Goal: Task Accomplishment & Management: Manage account settings

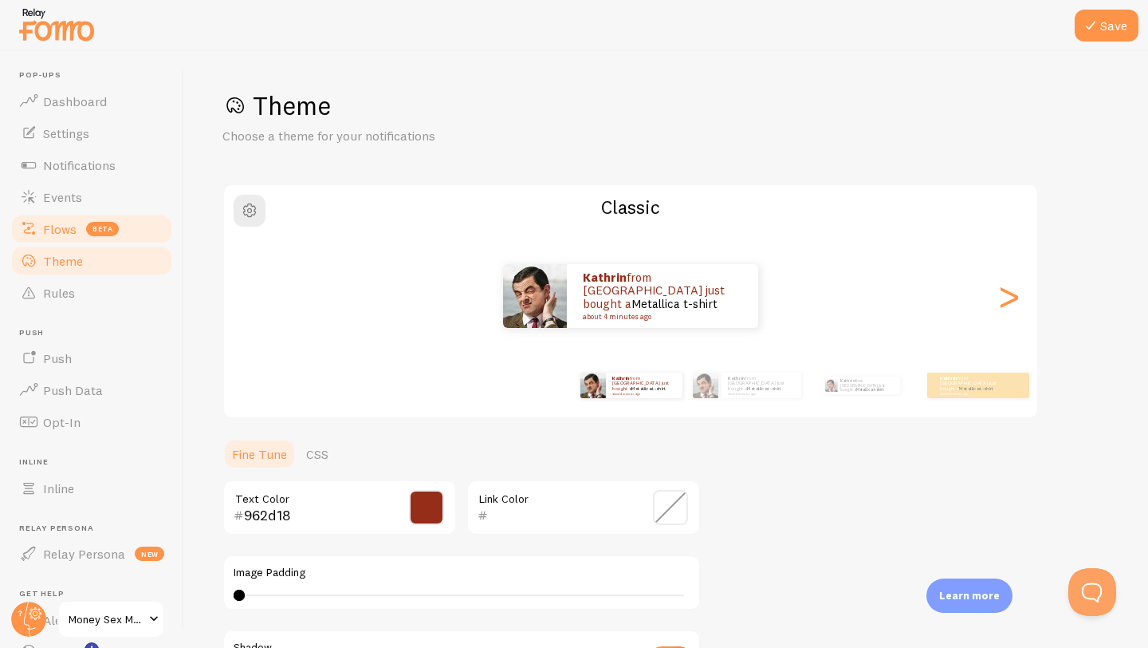
click at [57, 235] on span "Flows" at bounding box center [59, 229] width 33 height 16
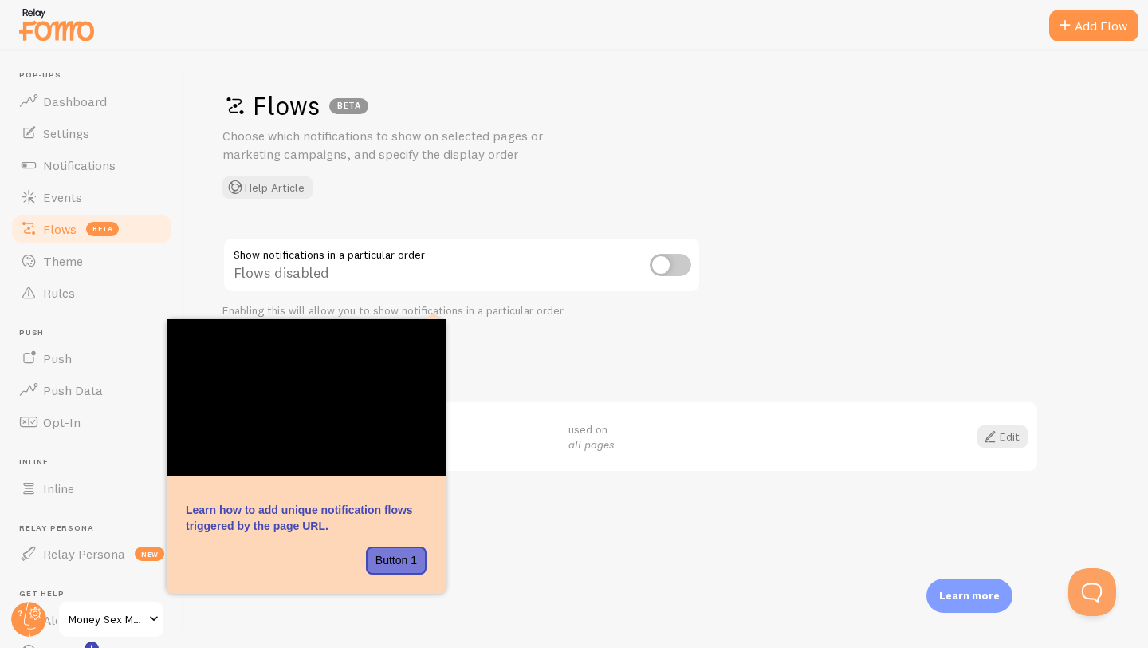
click at [549, 571] on div "Flows BETA Choose which notifications to show on selected pages or marketing ca…" at bounding box center [666, 349] width 964 height 597
click at [181, 270] on header "Pop-ups Dashboard Settings Notifications Events Flows beta Theme Rules [GEOGRAP…" at bounding box center [91, 349] width 183 height 597
click at [74, 255] on span "Theme" at bounding box center [63, 261] width 40 height 16
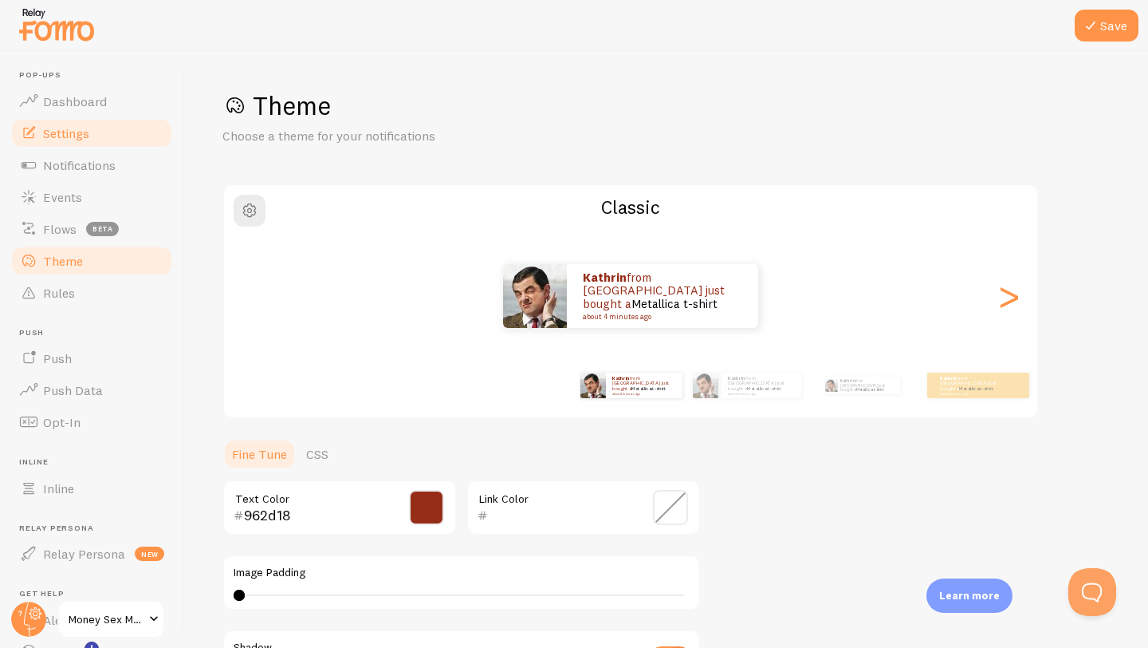
click at [50, 128] on span "Settings" at bounding box center [66, 133] width 46 height 16
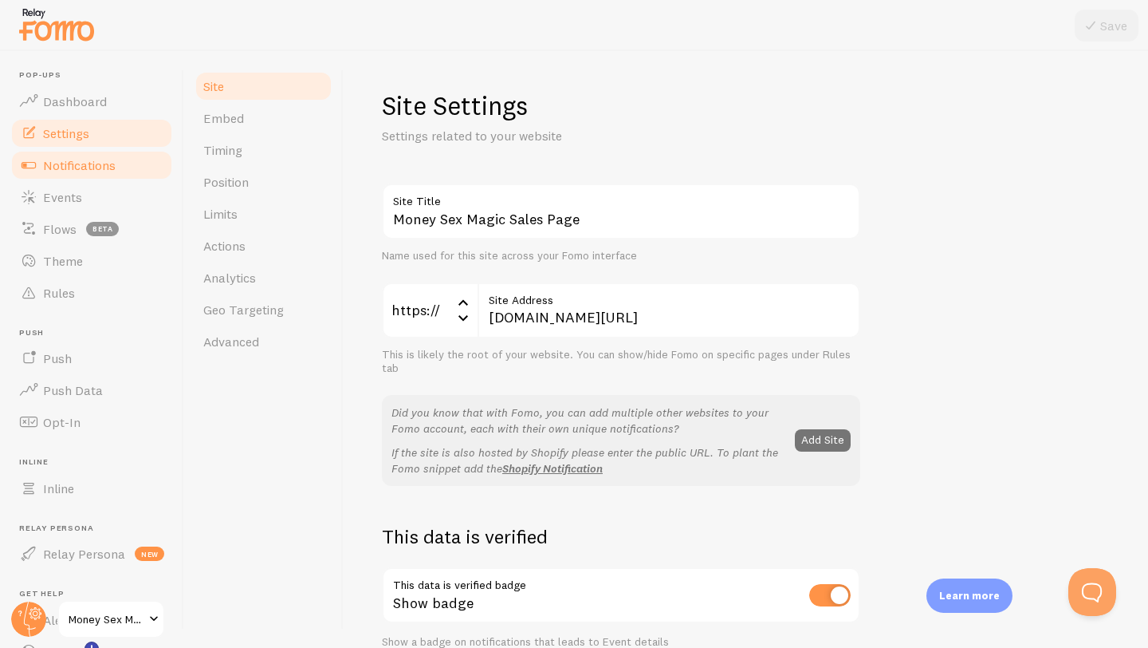
click at [86, 161] on span "Notifications" at bounding box center [79, 165] width 73 height 16
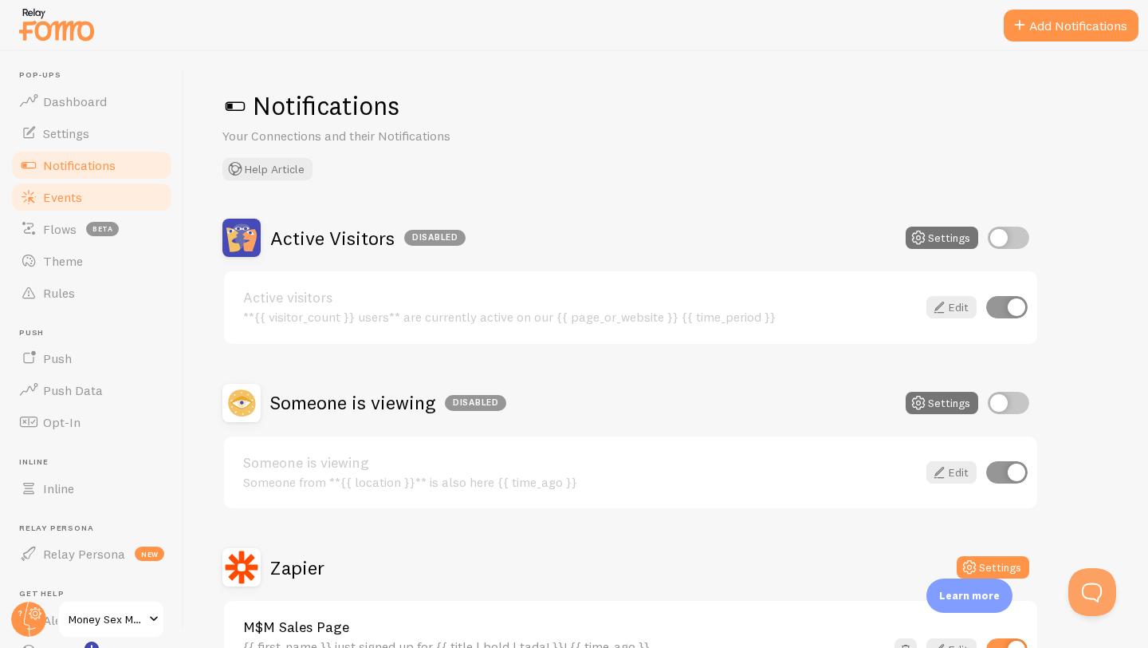
click at [73, 193] on span "Events" at bounding box center [62, 197] width 39 height 16
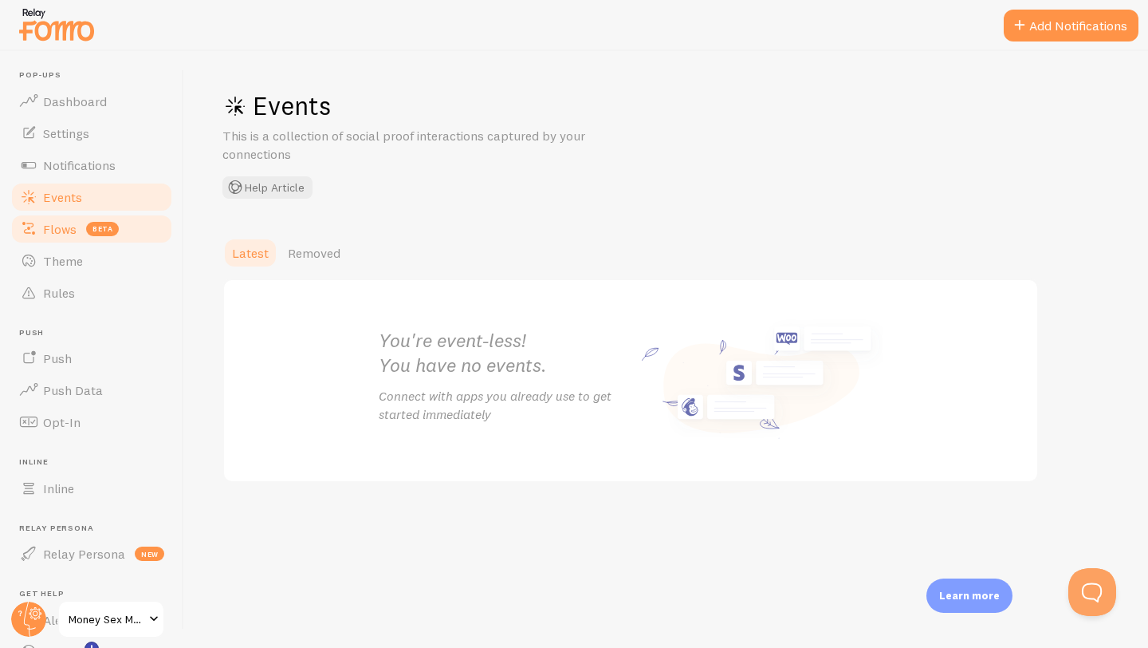
click at [57, 232] on span "Flows" at bounding box center [59, 229] width 33 height 16
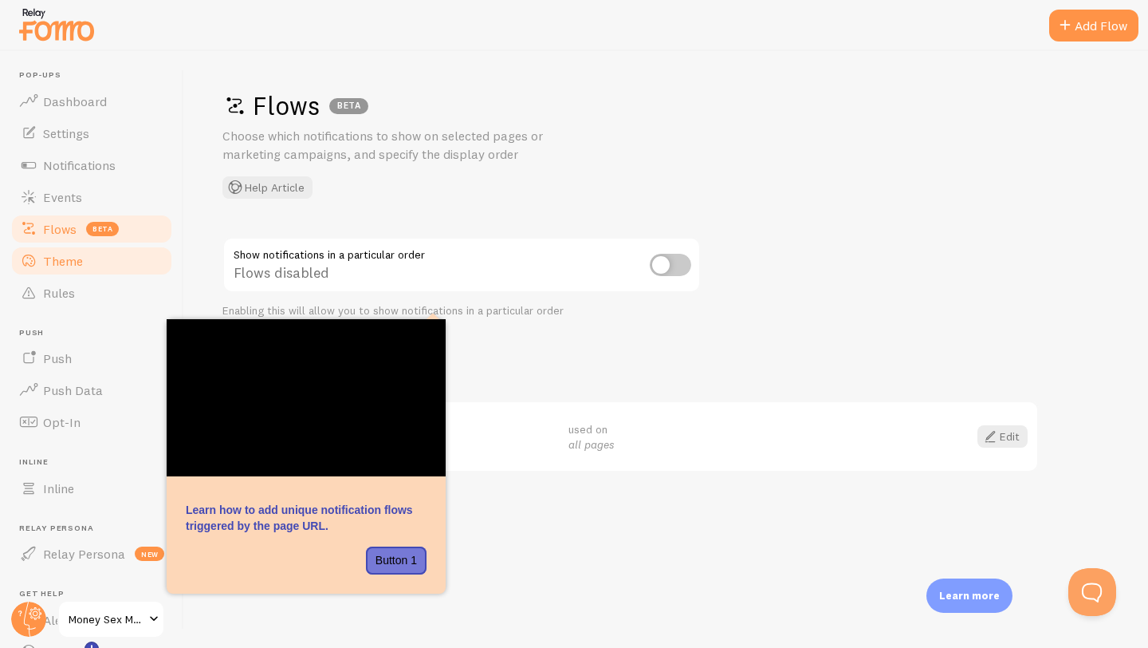
click at [54, 262] on span "Theme" at bounding box center [63, 261] width 40 height 16
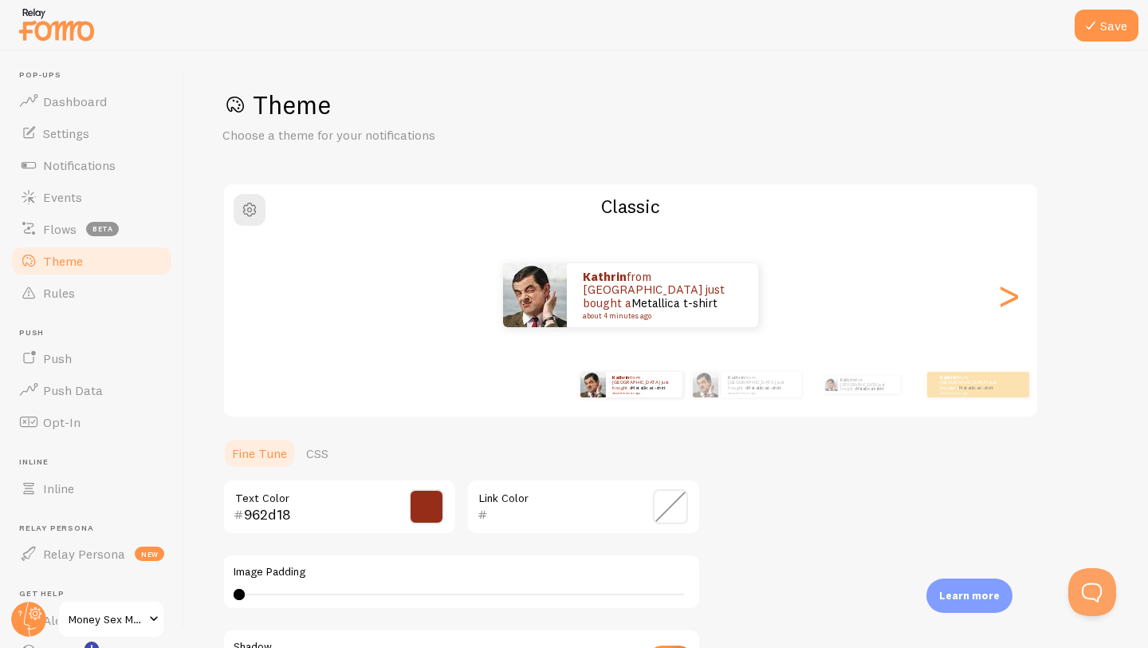
scroll to position [16, 0]
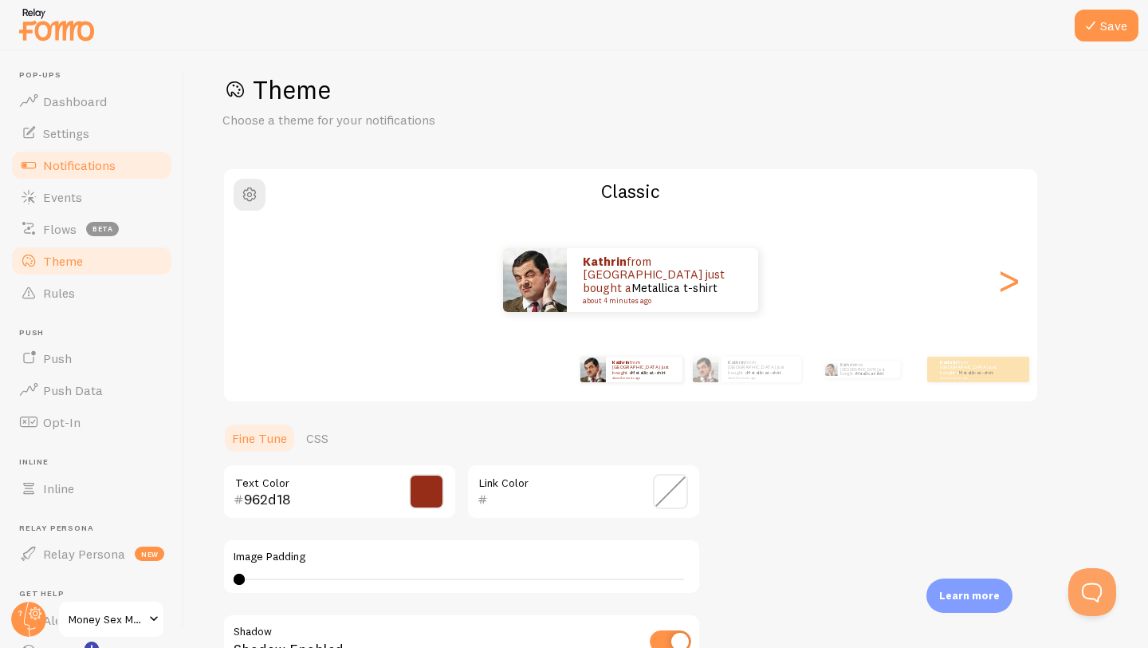
click at [85, 160] on span "Notifications" at bounding box center [79, 165] width 73 height 16
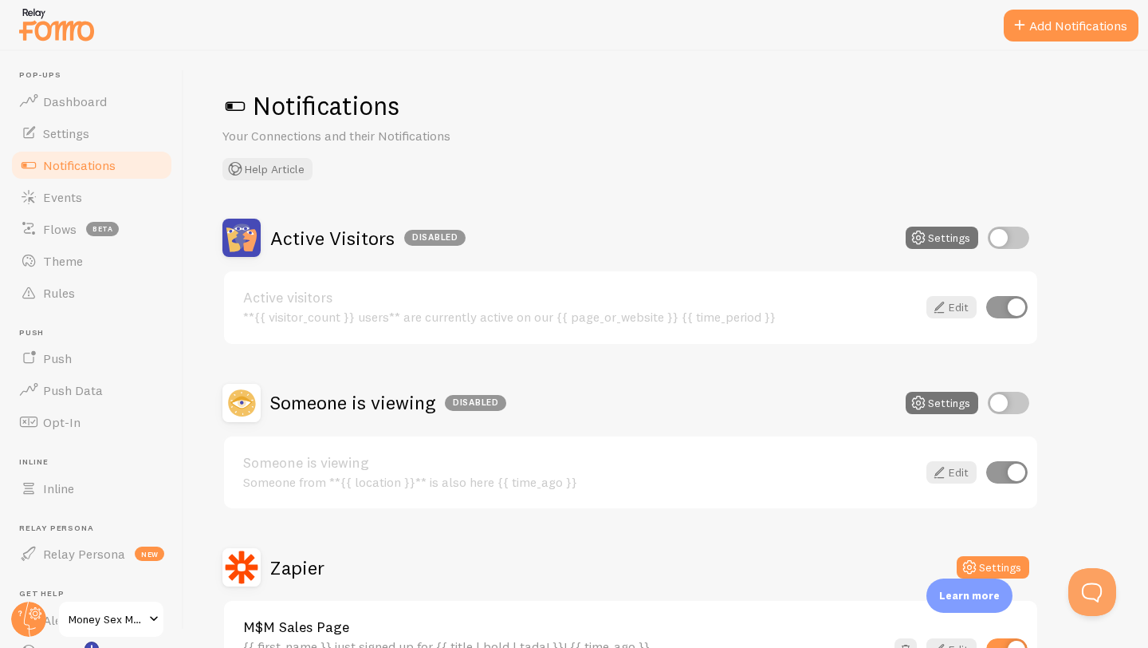
scroll to position [128, 0]
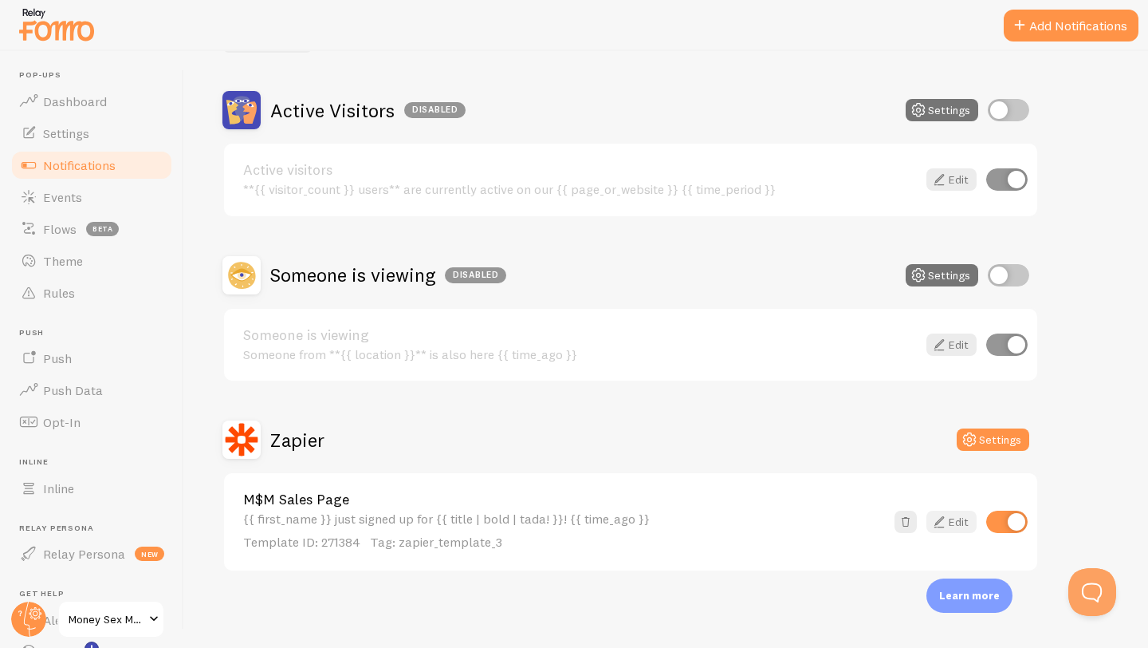
click at [945, 522] on icon at bounding box center [939, 521] width 19 height 19
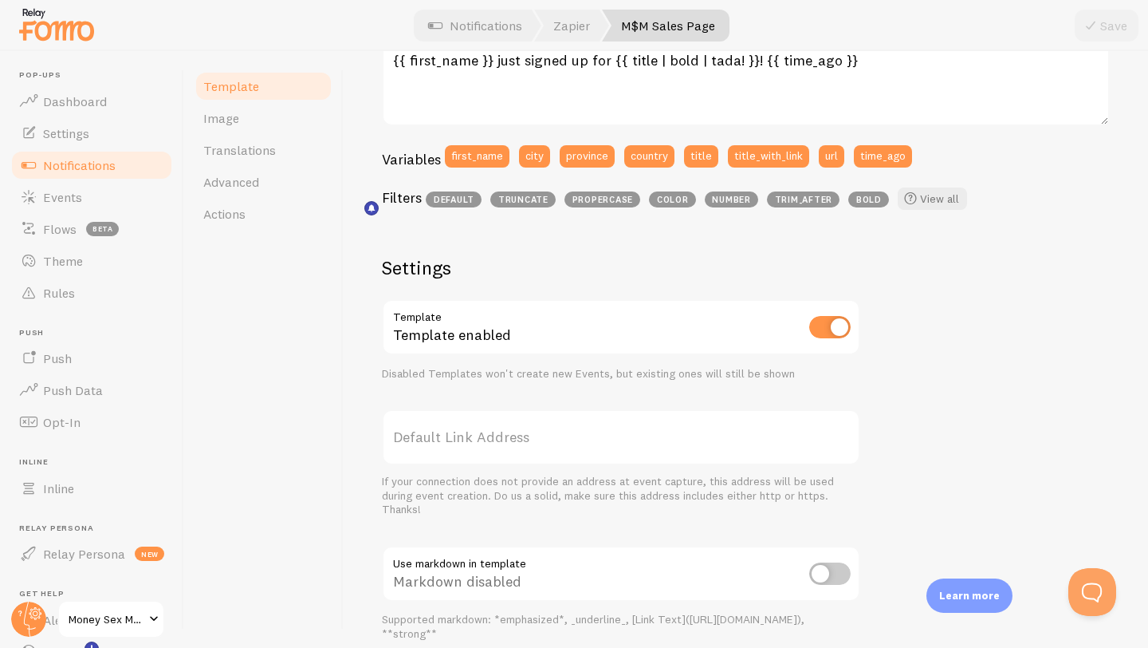
scroll to position [345, 0]
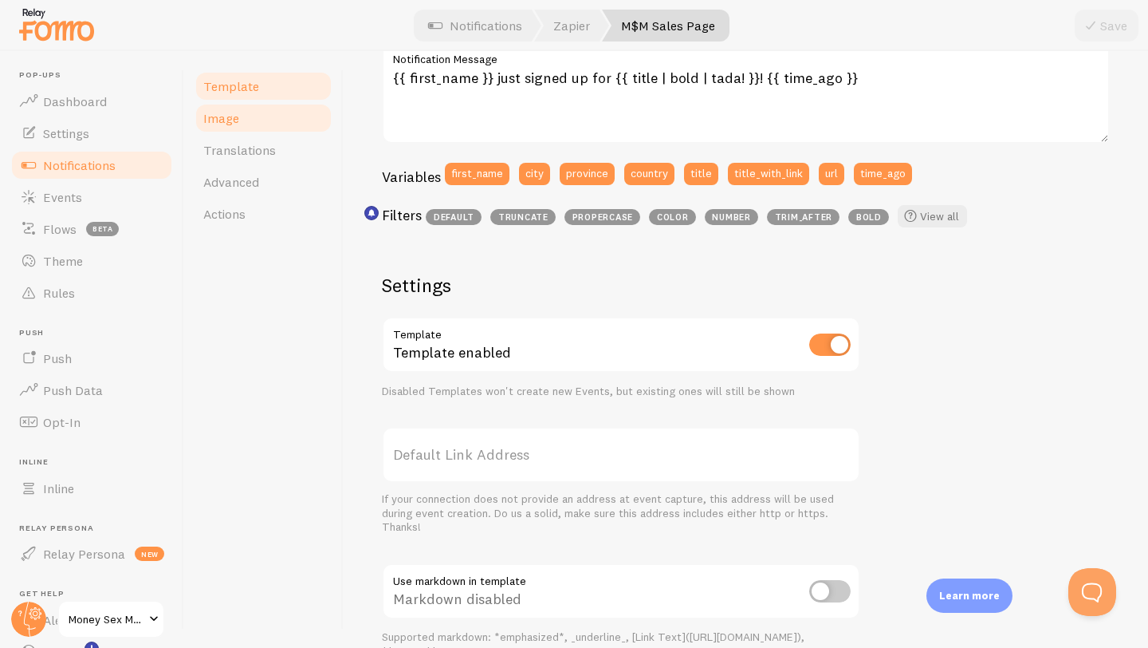
click at [232, 116] on span "Image" at bounding box center [221, 118] width 36 height 16
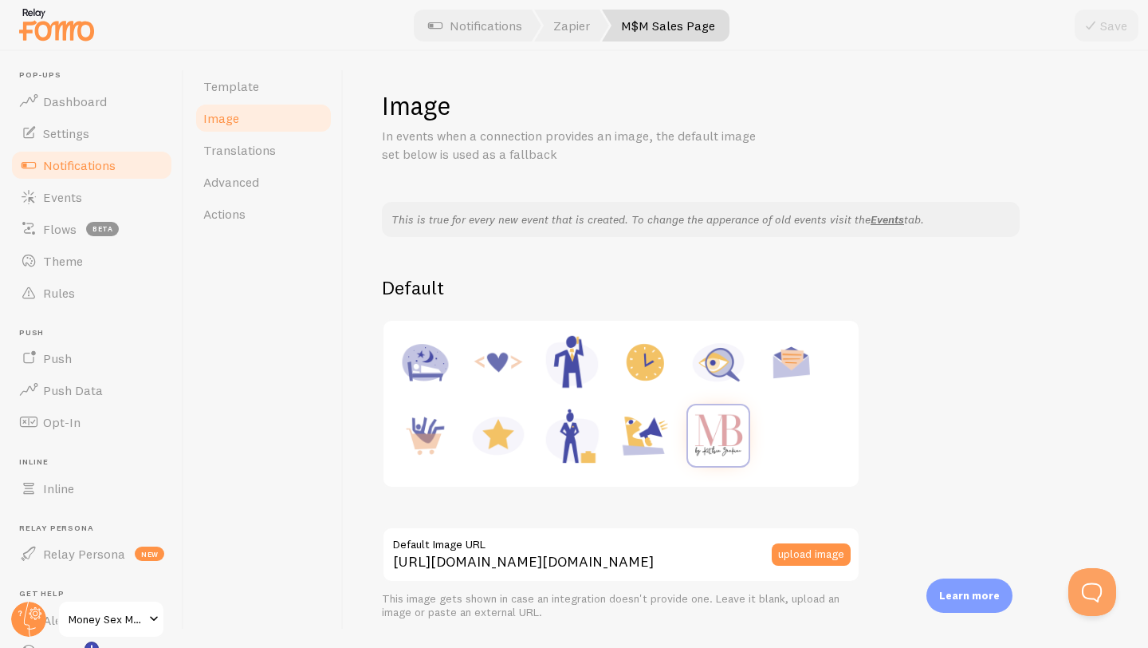
scroll to position [100, 0]
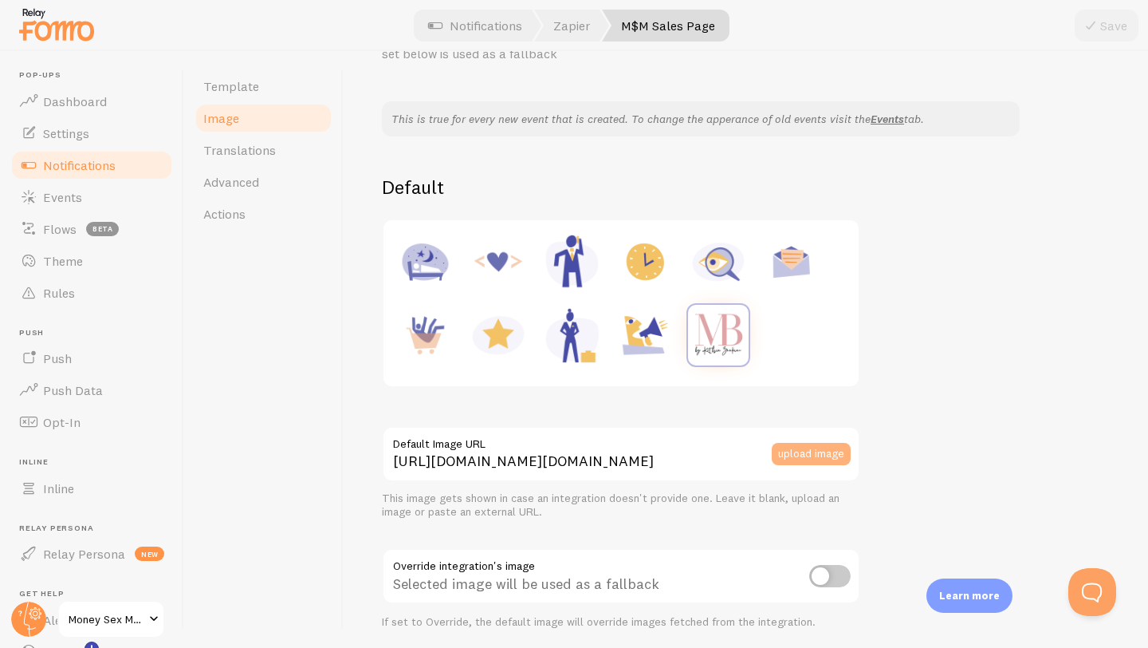
click at [828, 448] on button "upload image" at bounding box center [811, 454] width 79 height 22
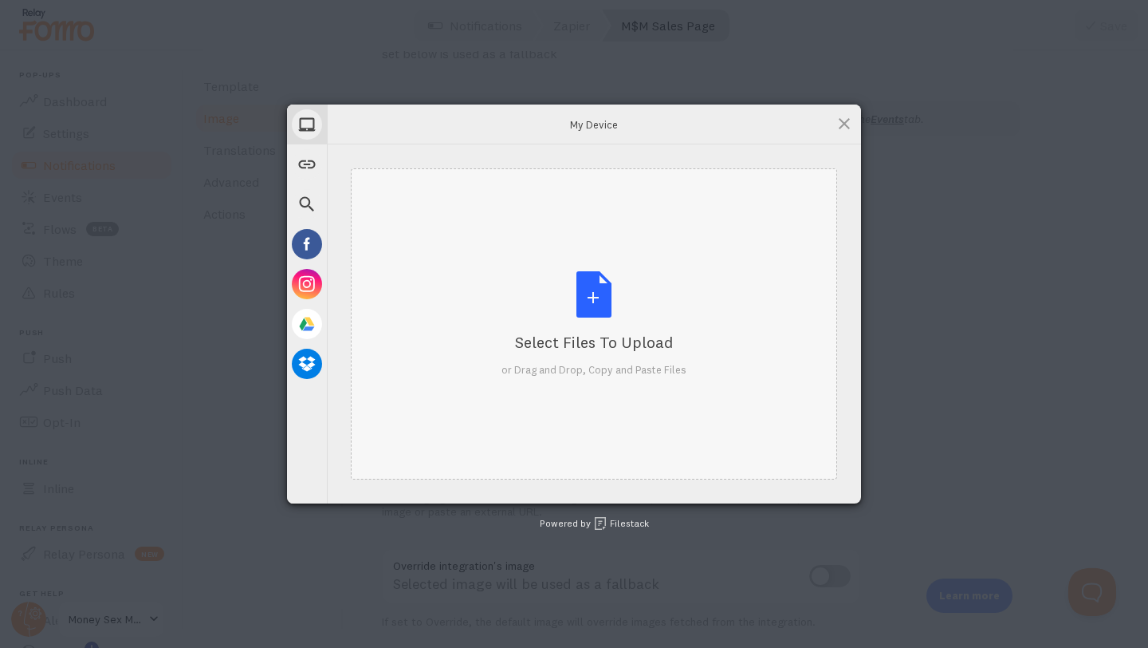
click at [577, 321] on div "Select Files to Upload or Drag and Drop, Copy and Paste Files" at bounding box center [594, 324] width 185 height 106
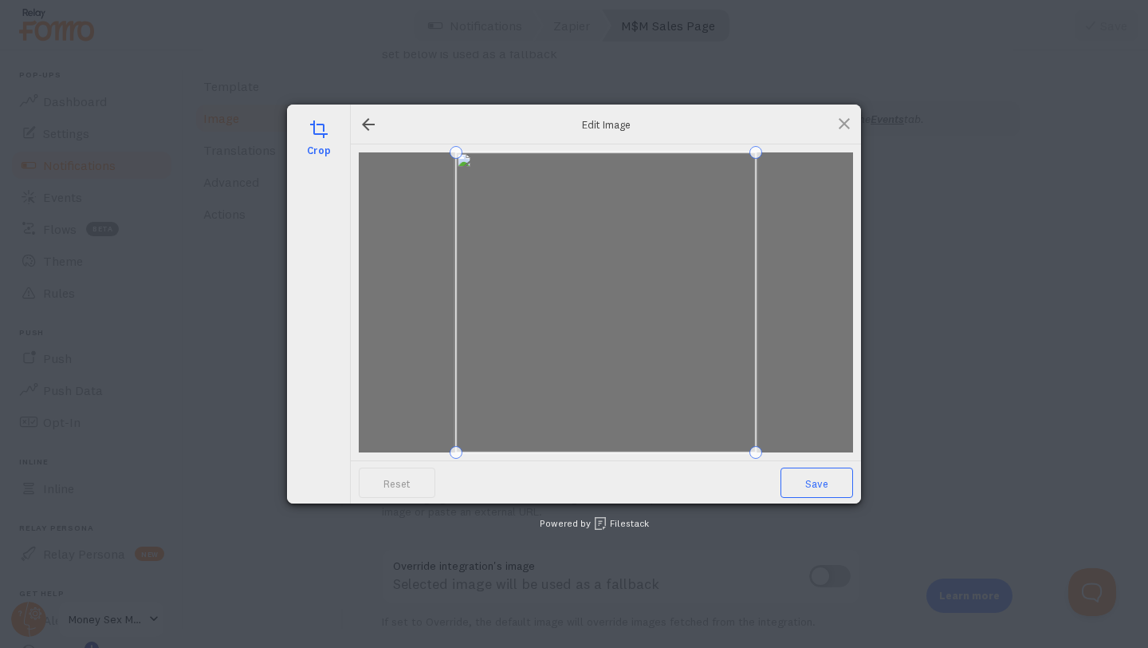
click at [815, 479] on span "Save" at bounding box center [817, 482] width 73 height 30
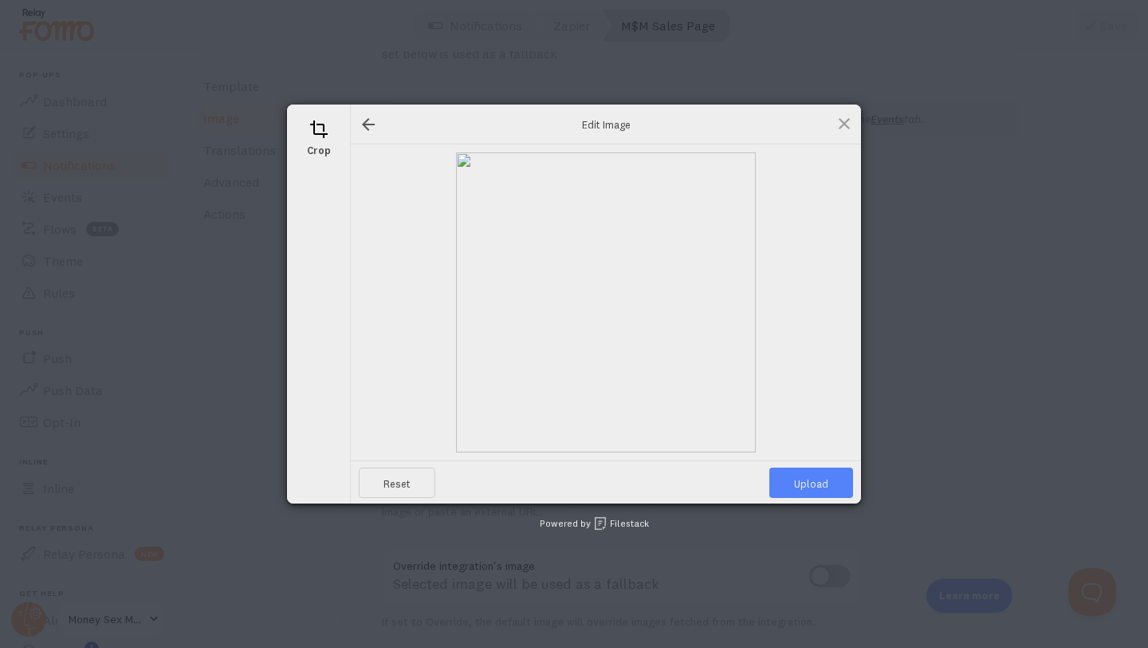
click at [815, 479] on span "Upload" at bounding box center [812, 482] width 84 height 30
type input "[URL][DOMAIN_NAME][DOMAIN_NAME]"
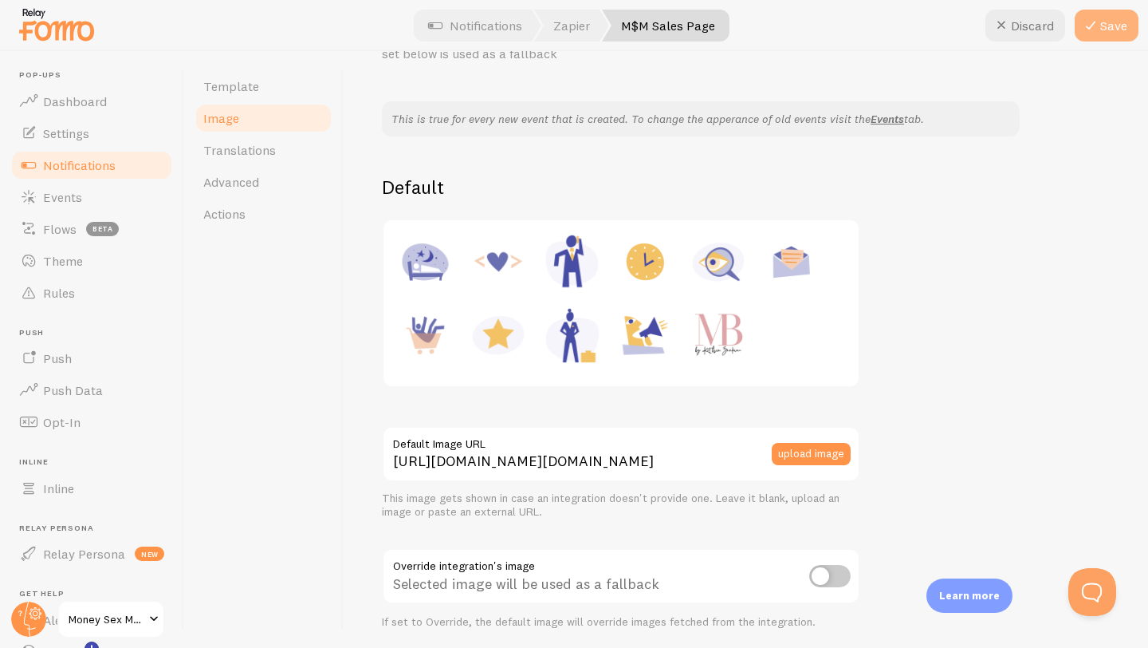
click at [1109, 34] on button "Save" at bounding box center [1107, 26] width 64 height 32
click at [61, 28] on img at bounding box center [57, 24] width 80 height 41
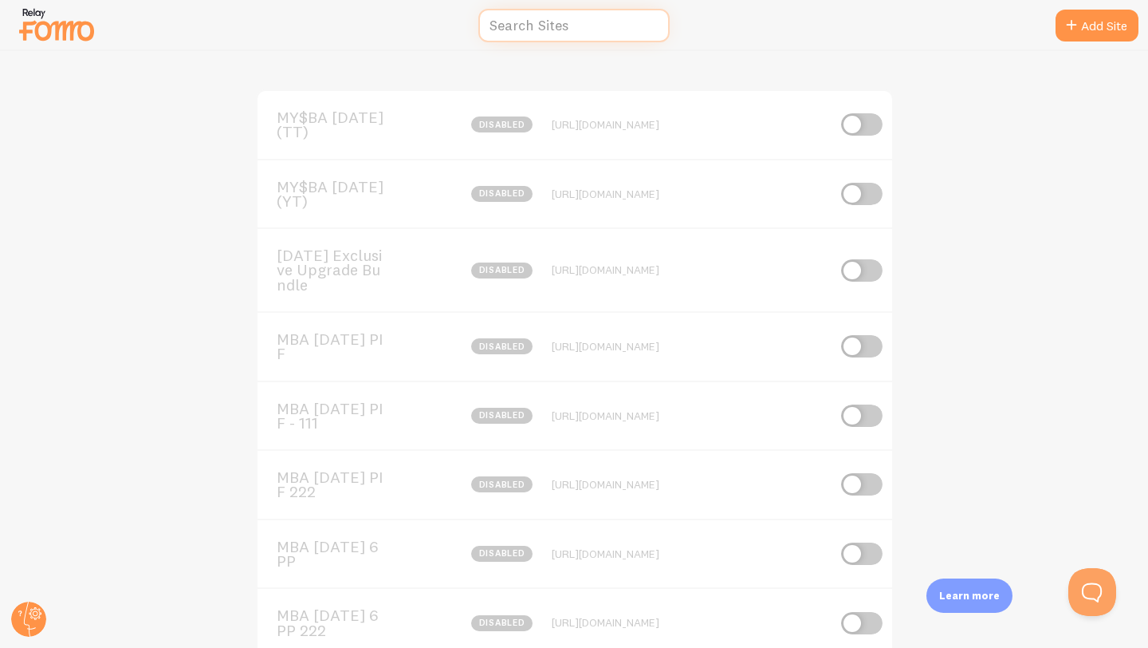
click at [539, 23] on input "text" at bounding box center [573, 26] width 191 height 34
type input "m"
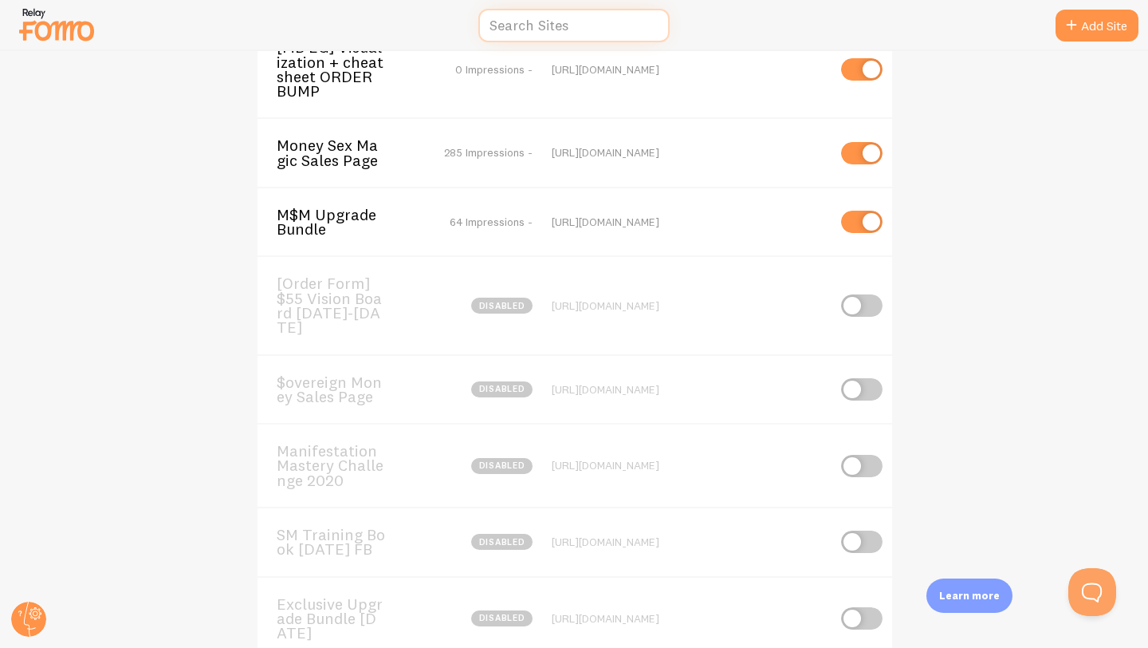
scroll to position [6444, 0]
click at [313, 235] on span "M$M Upgrade Bundle" at bounding box center [341, 221] width 128 height 30
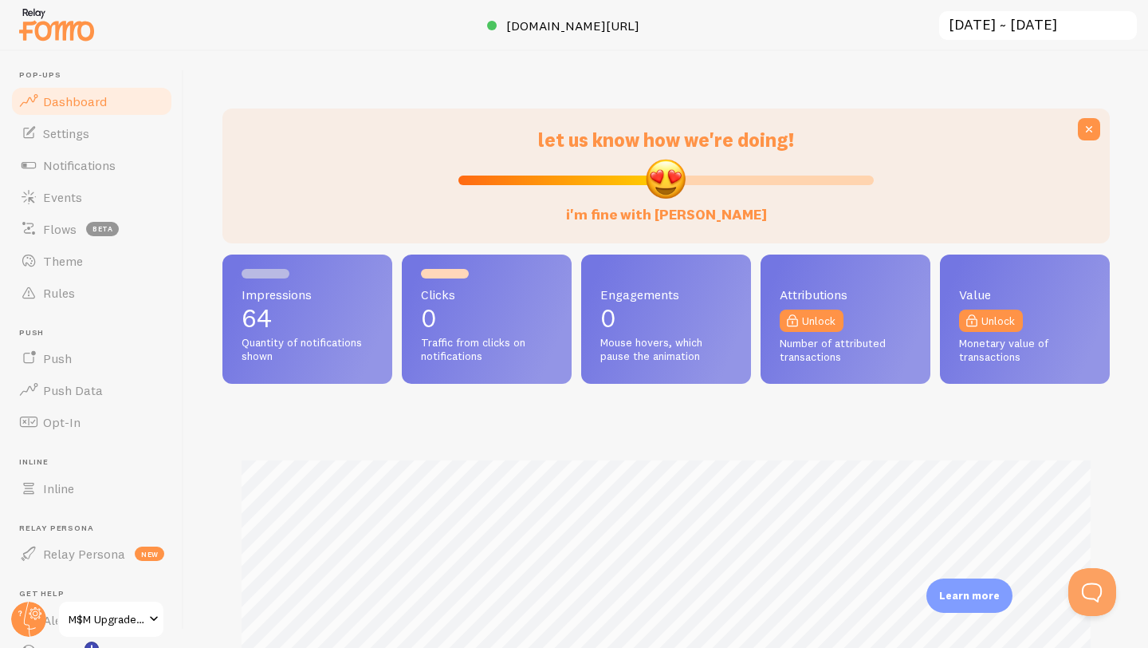
scroll to position [419, 888]
click at [91, 172] on span "Notifications" at bounding box center [79, 165] width 73 height 16
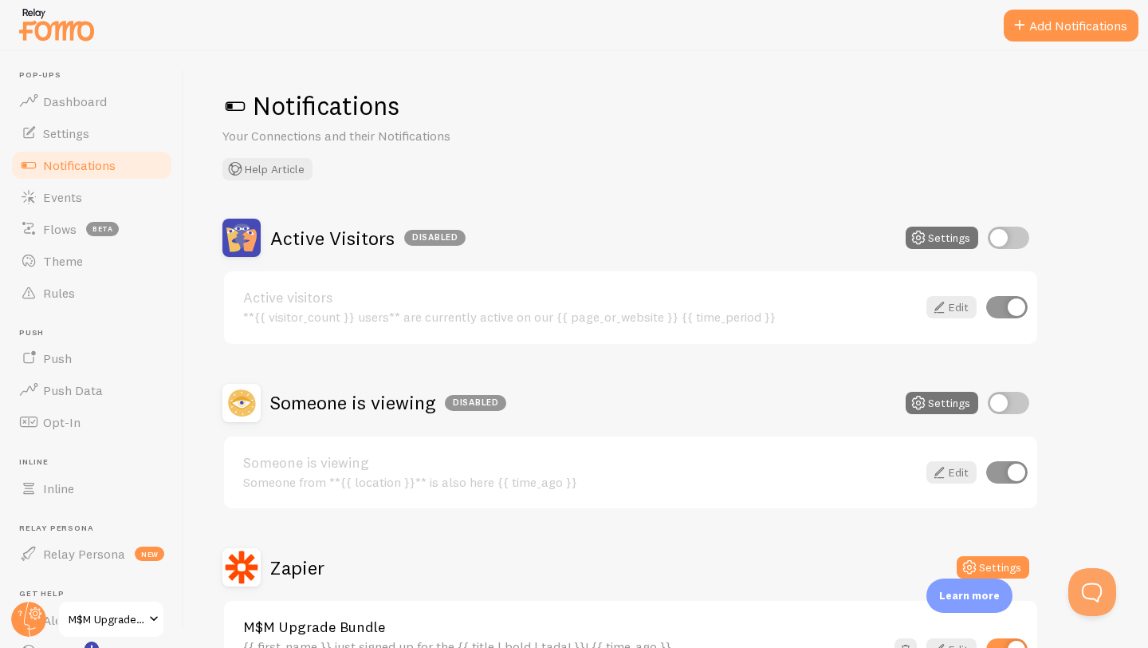
scroll to position [128, 0]
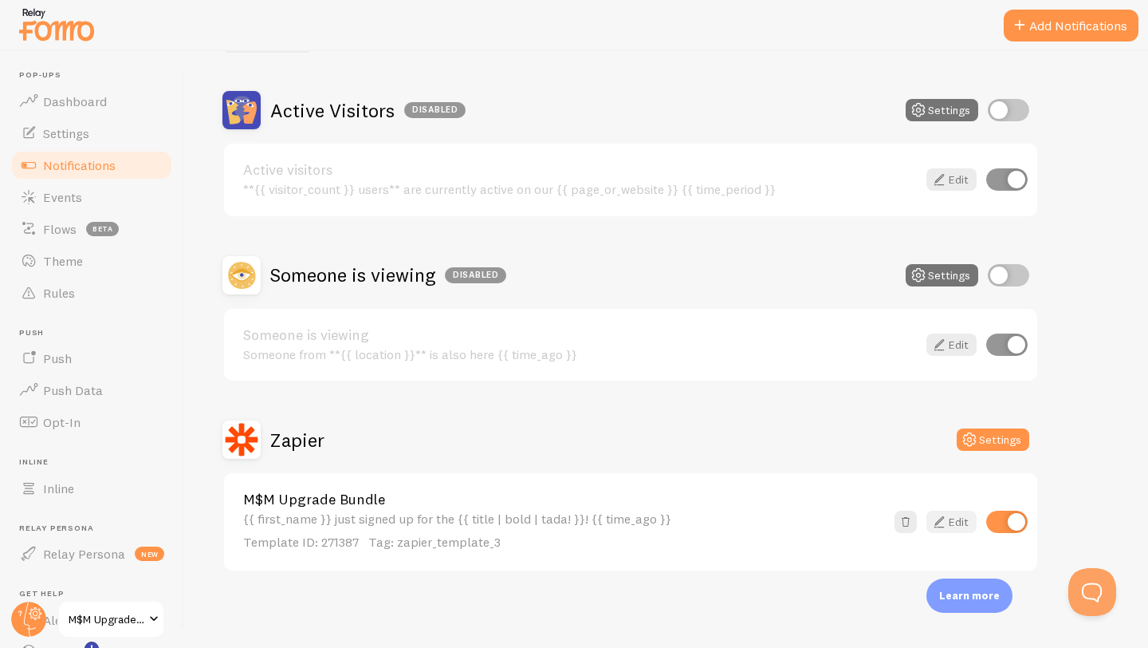
click at [948, 522] on link "Edit" at bounding box center [952, 521] width 50 height 22
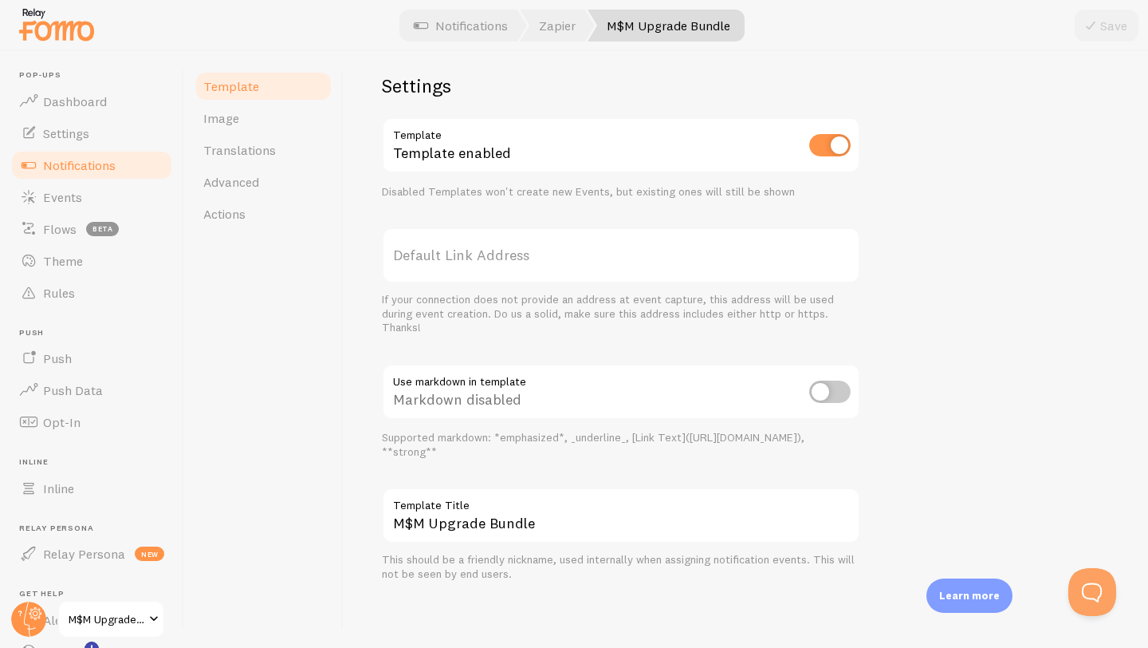
scroll to position [520, 0]
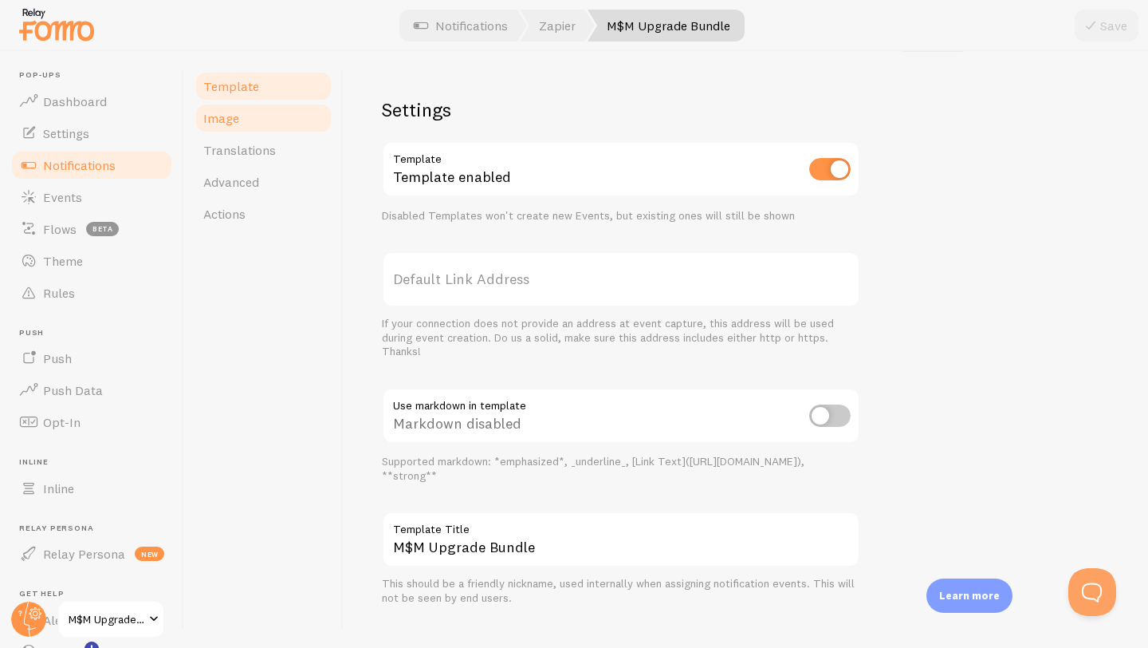
click at [242, 112] on link "Image" at bounding box center [264, 118] width 140 height 32
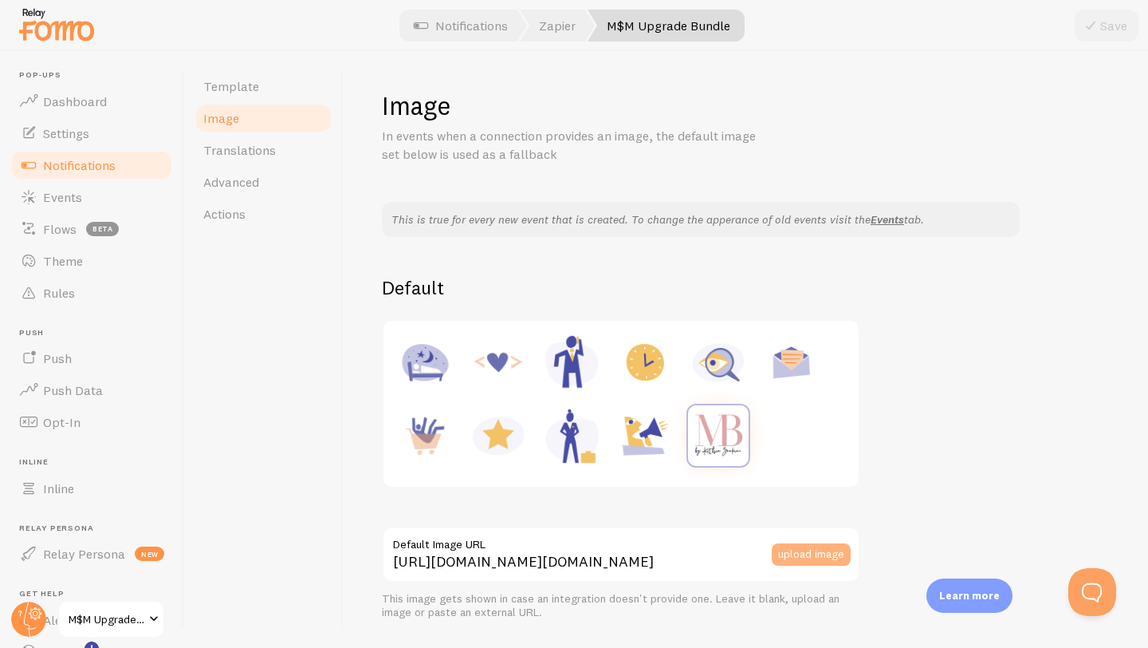
click at [805, 557] on button "upload image" at bounding box center [811, 554] width 79 height 22
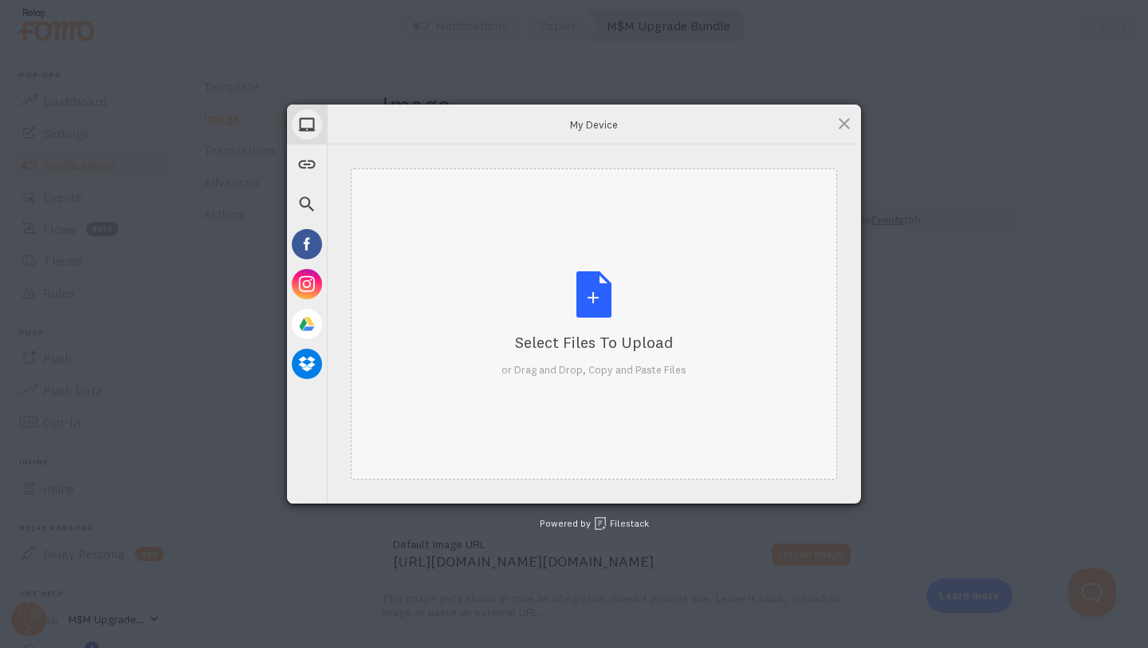
click at [589, 291] on div "Select Files to Upload or Drag and Drop, Copy and Paste Files" at bounding box center [594, 324] width 185 height 106
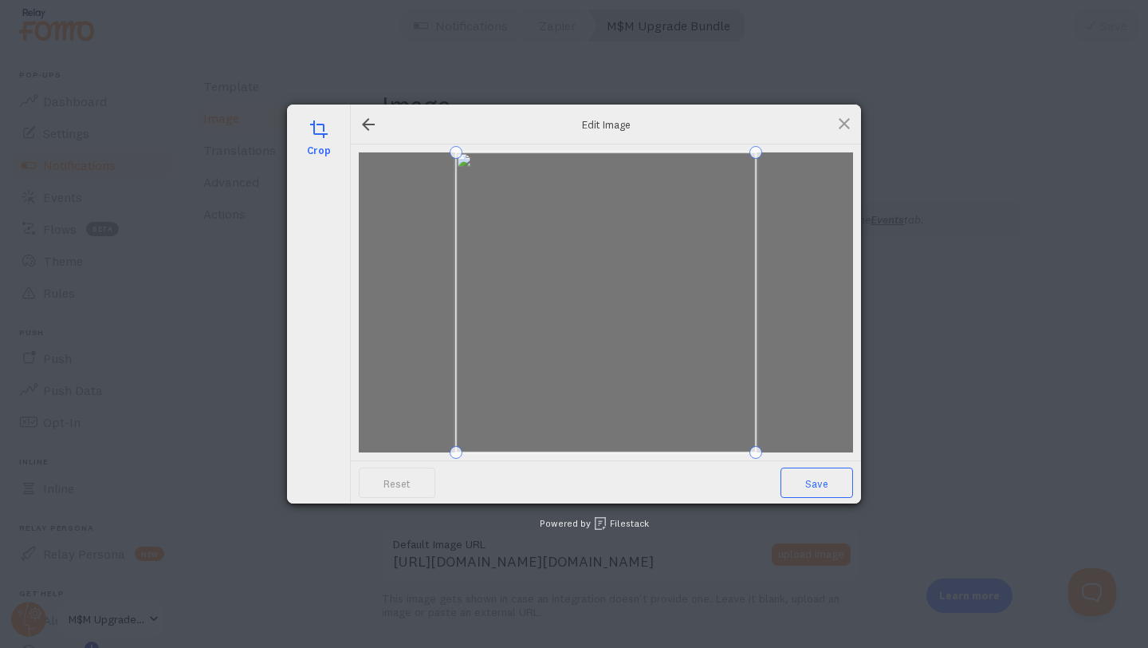
click at [825, 478] on span "Save" at bounding box center [817, 482] width 73 height 30
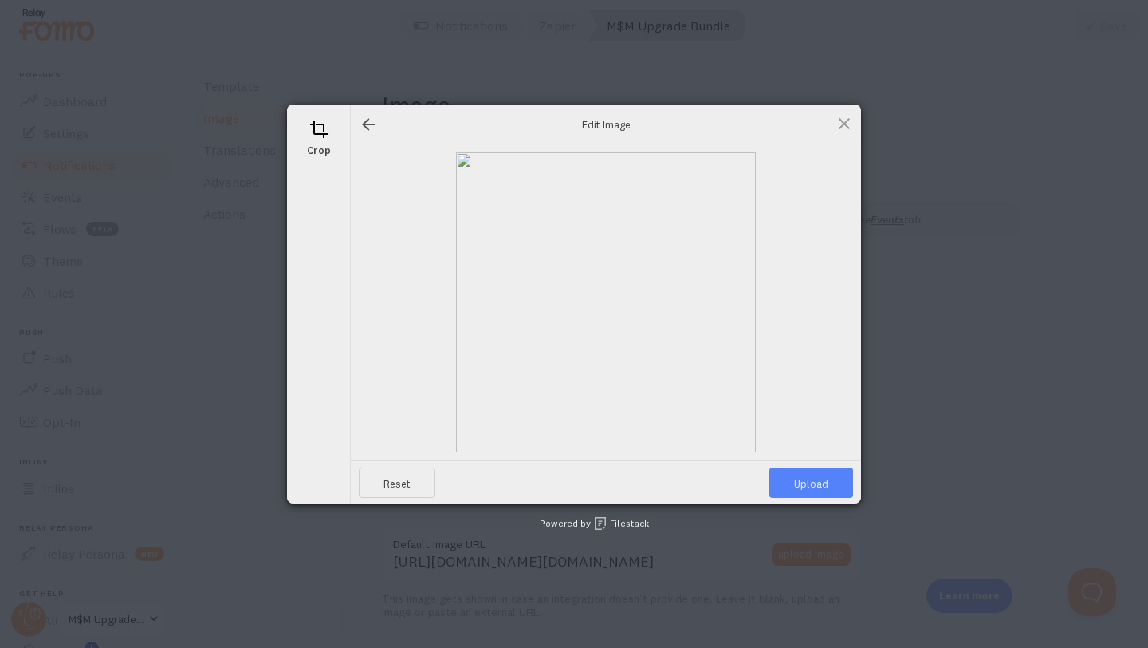
click at [805, 478] on span "Upload" at bounding box center [812, 482] width 84 height 30
type input "[URL][DOMAIN_NAME][DOMAIN_NAME]"
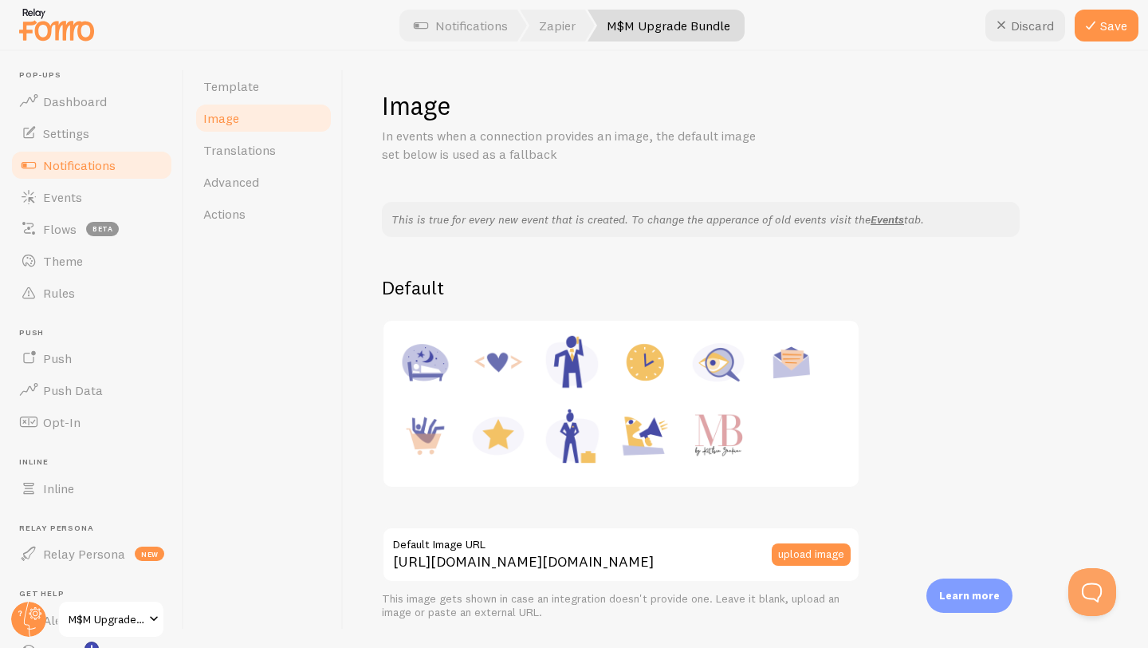
click at [69, 30] on img at bounding box center [57, 24] width 80 height 41
click at [1107, 29] on button "Save" at bounding box center [1107, 26] width 64 height 32
click at [54, 33] on img at bounding box center [57, 24] width 80 height 41
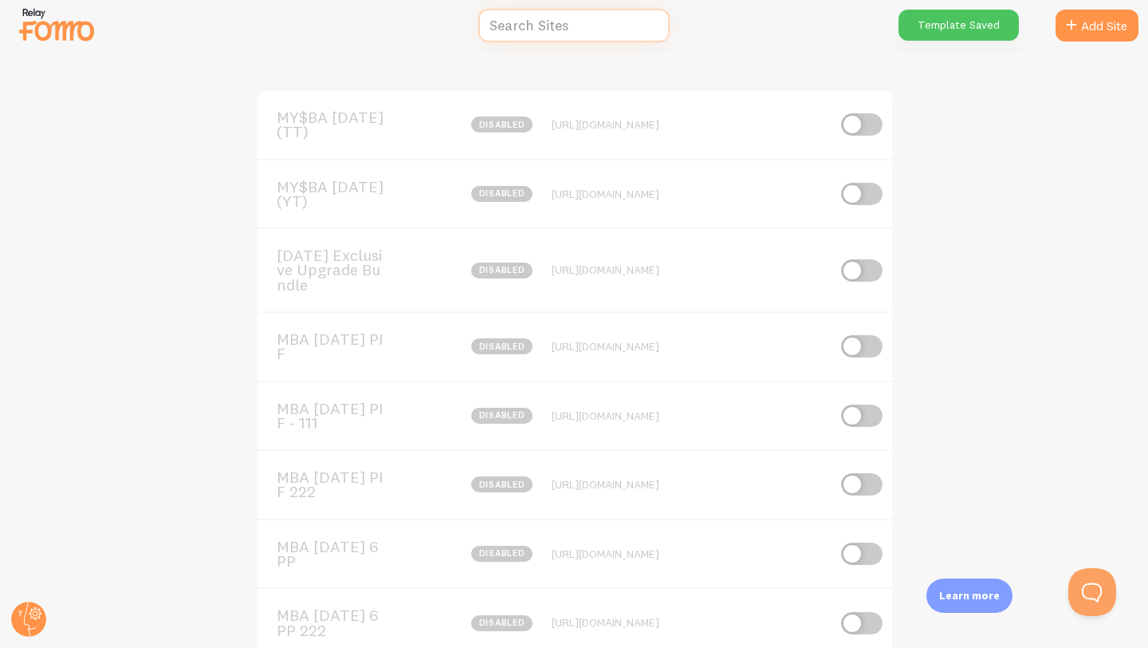
click at [553, 21] on input "text" at bounding box center [573, 26] width 191 height 34
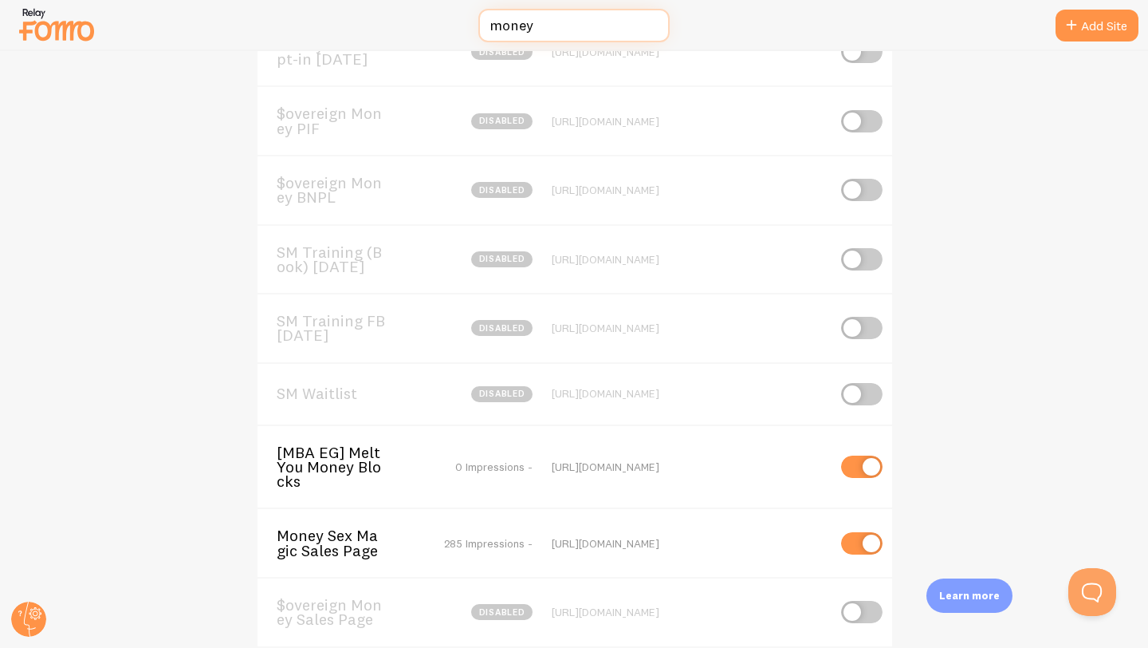
scroll to position [379, 0]
type input "money"
click at [336, 553] on span "Money Sex Magic Sales Page" at bounding box center [341, 542] width 128 height 30
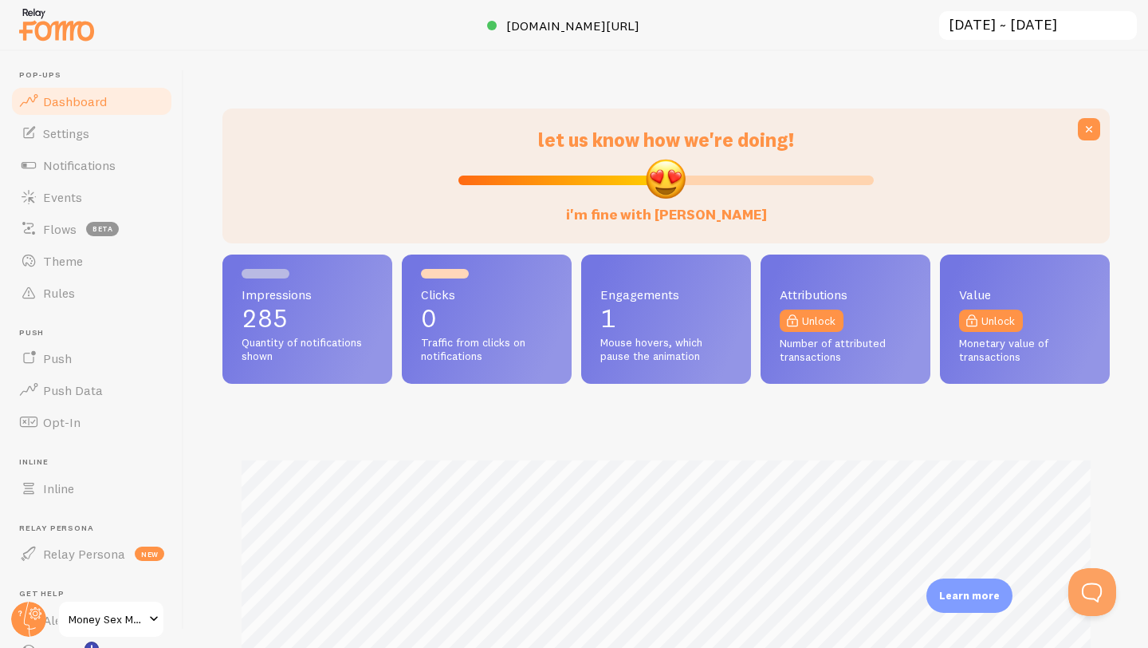
scroll to position [419, 888]
click at [61, 160] on span "Notifications" at bounding box center [79, 165] width 73 height 16
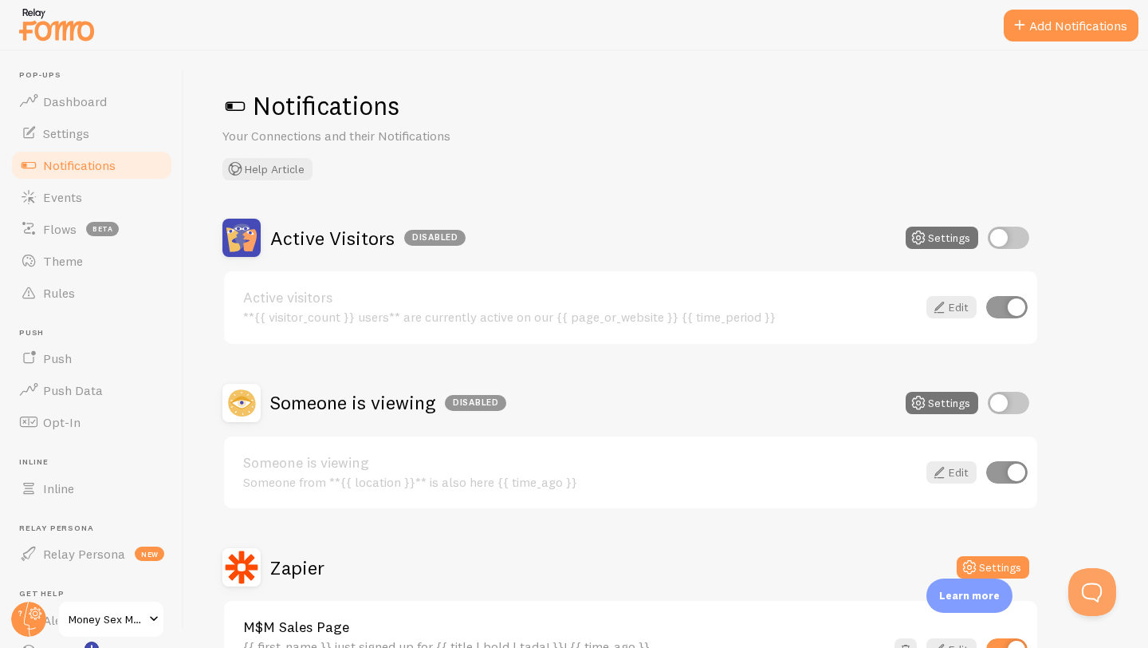
scroll to position [128, 0]
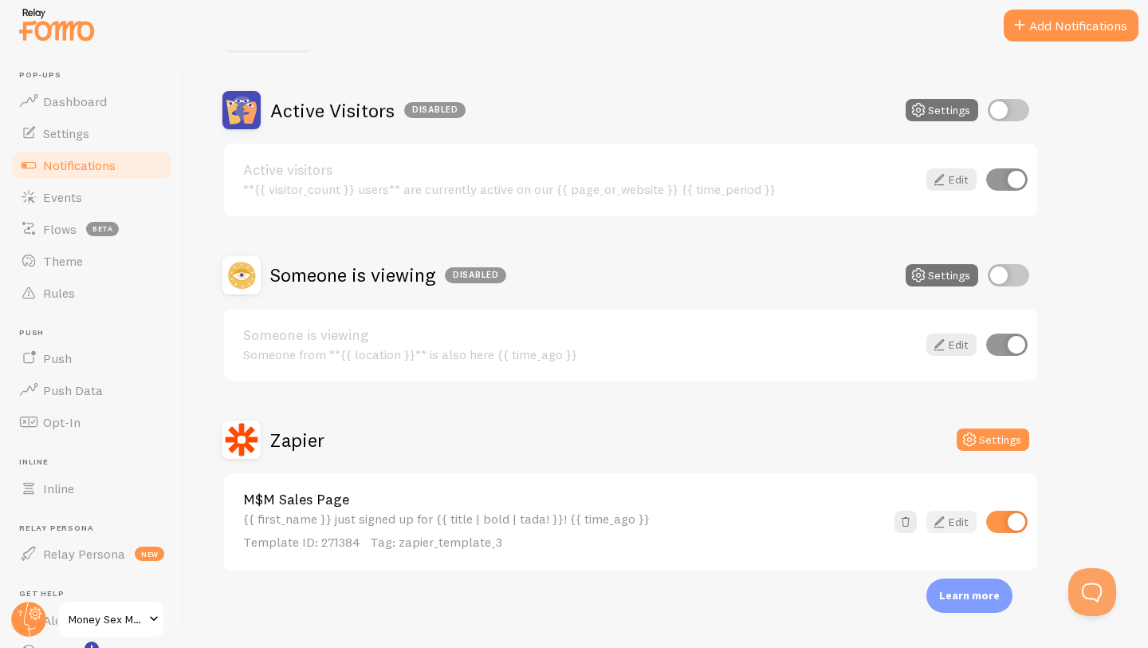
click at [947, 526] on icon at bounding box center [939, 521] width 19 height 19
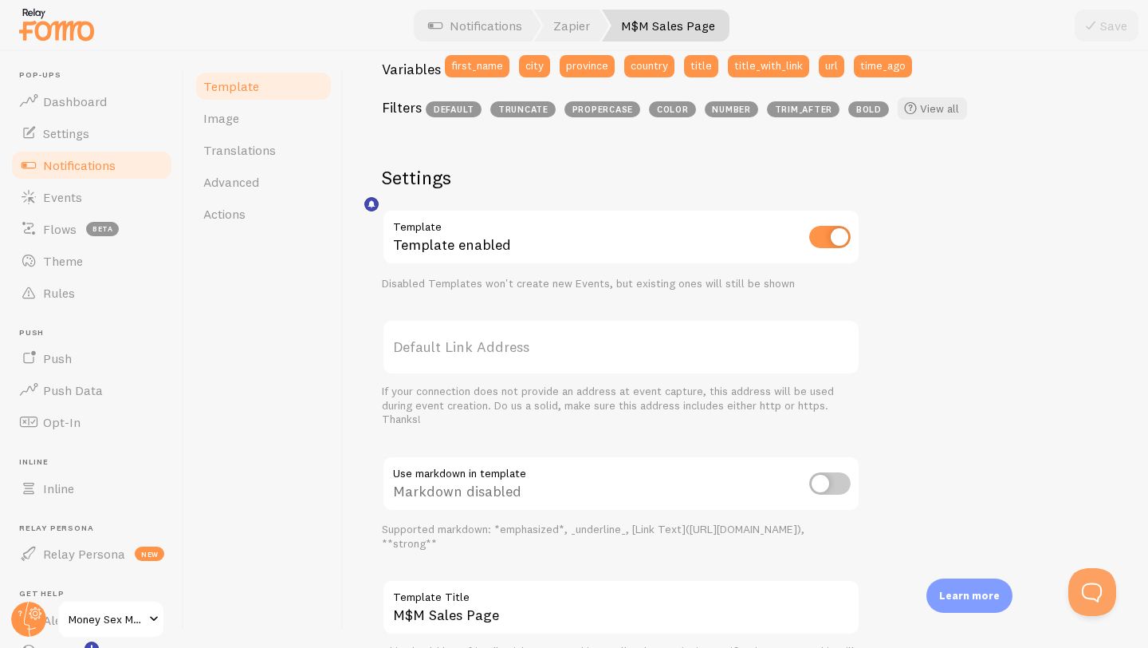
scroll to position [496, 0]
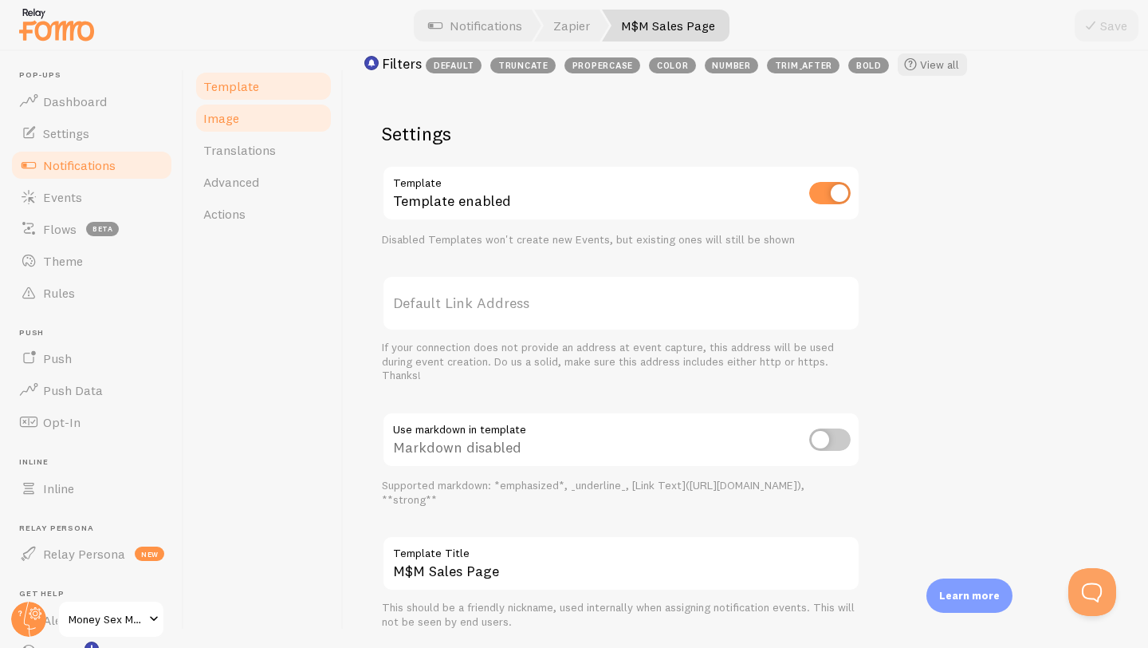
click at [238, 120] on link "Image" at bounding box center [264, 118] width 140 height 32
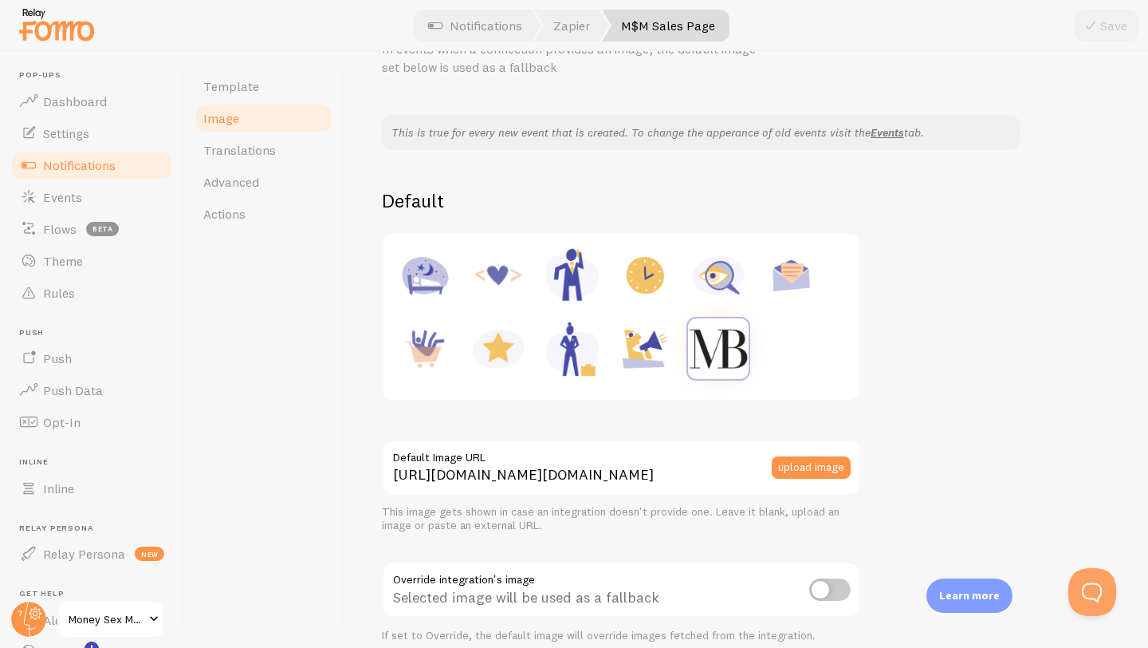
scroll to position [106, 0]
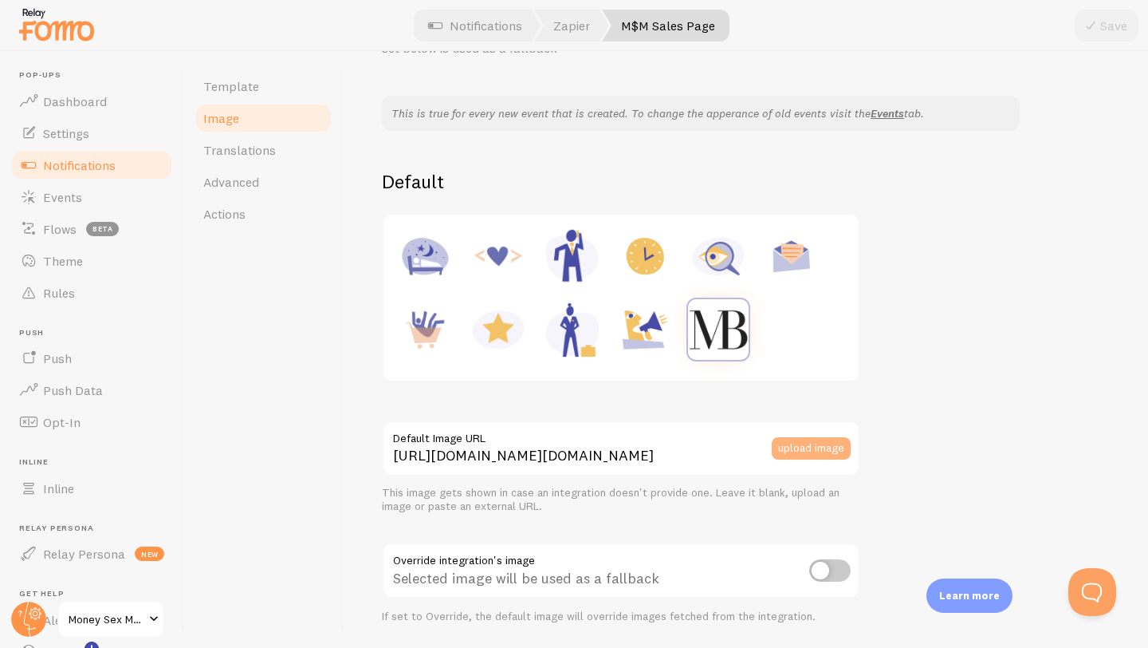
click at [819, 449] on button "upload image" at bounding box center [811, 448] width 79 height 22
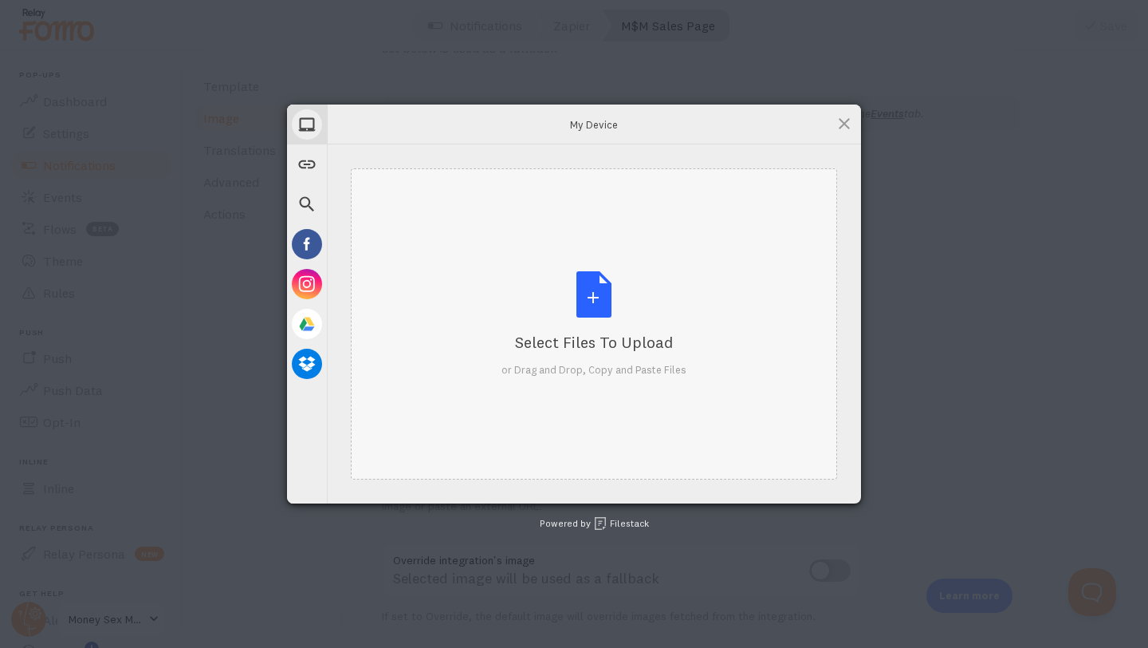
click at [601, 300] on div "Select Files to Upload or Drag and Drop, Copy and Paste Files" at bounding box center [594, 324] width 185 height 106
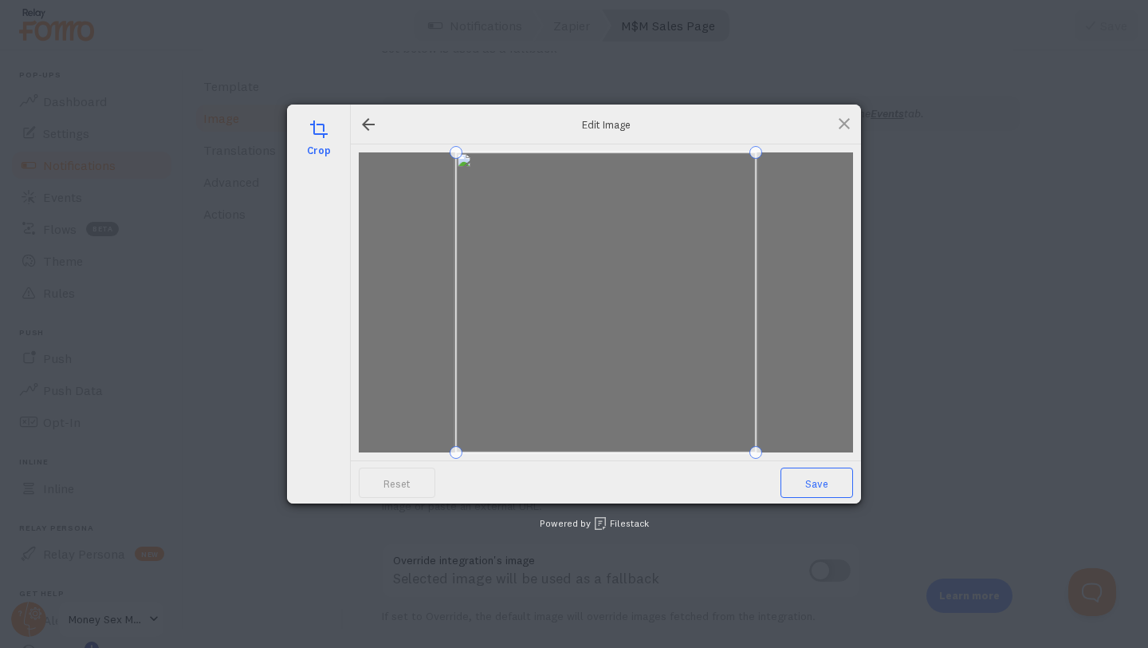
click at [802, 488] on span "Save" at bounding box center [817, 482] width 73 height 30
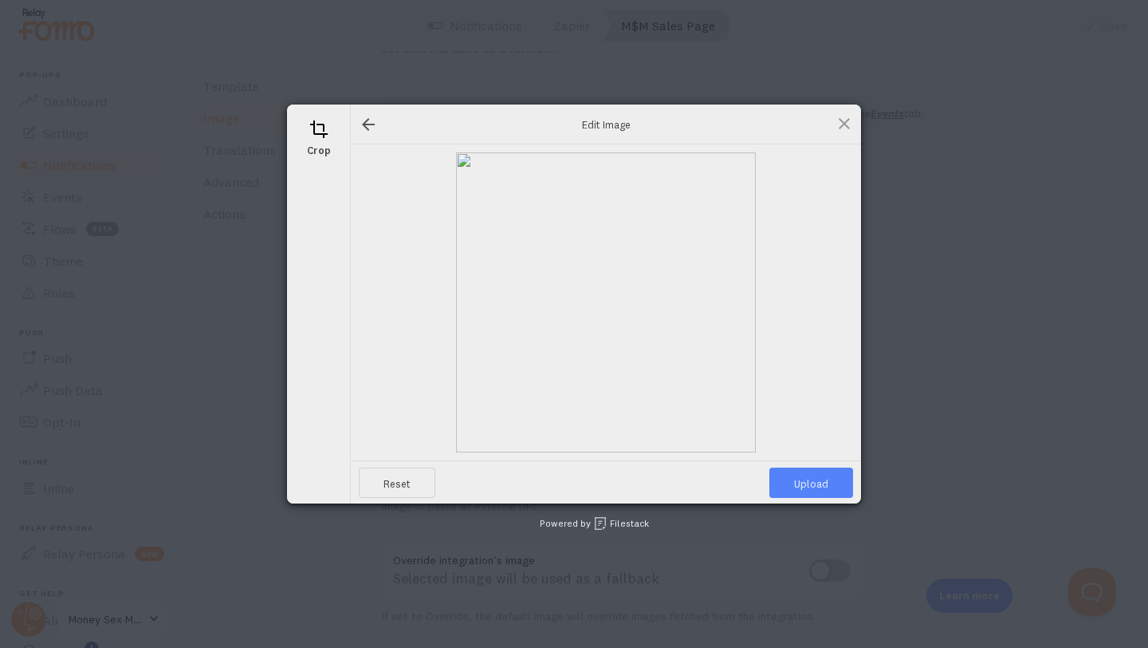
click at [802, 488] on span "Upload" at bounding box center [812, 482] width 84 height 30
type input "[URL][DOMAIN_NAME][DOMAIN_NAME]"
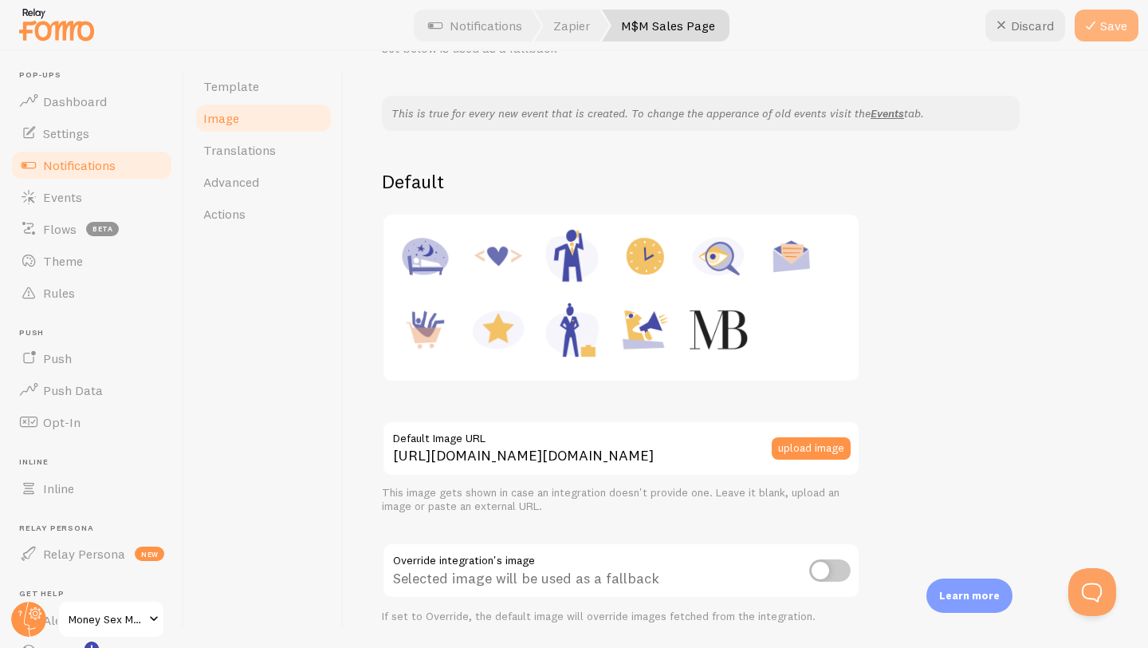
click at [1112, 26] on button "Save" at bounding box center [1107, 26] width 64 height 32
